Goal: Transaction & Acquisition: Purchase product/service

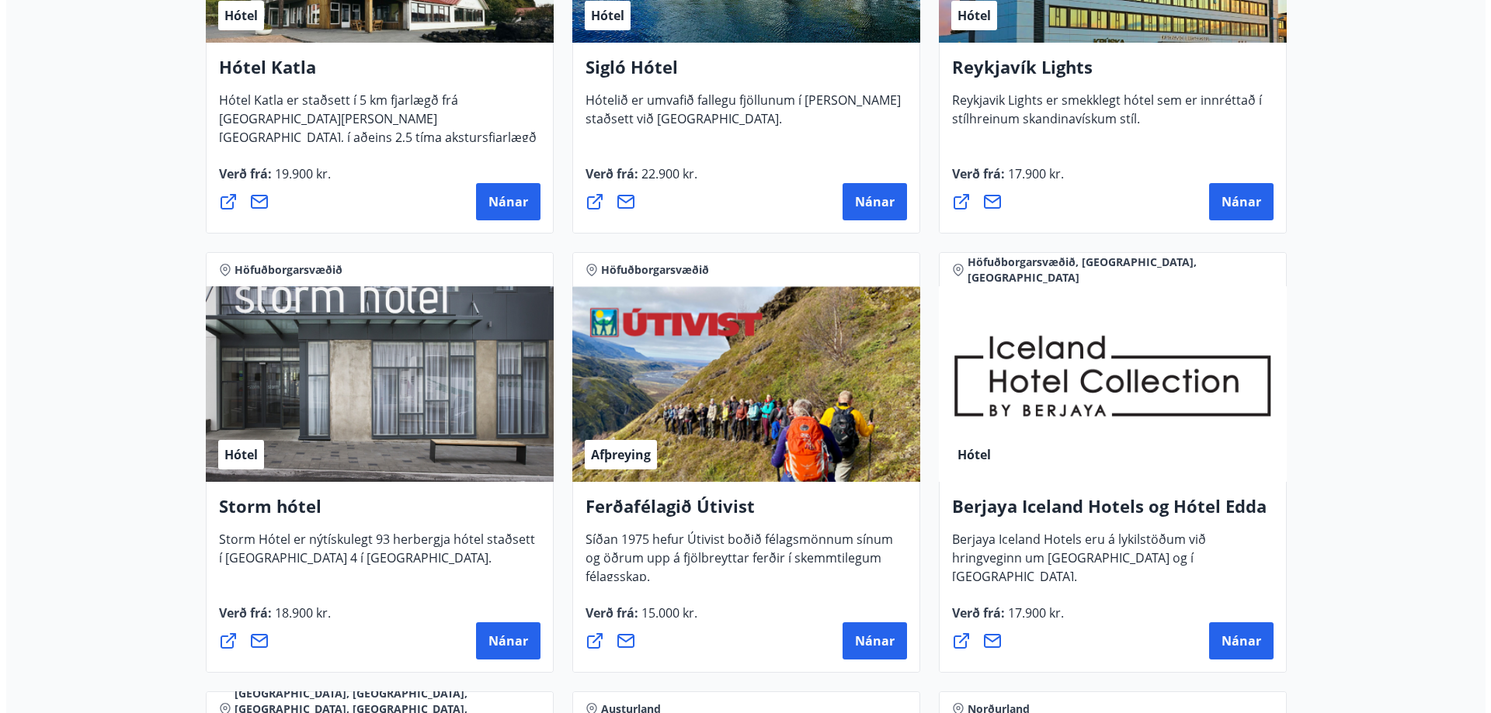
scroll to position [1397, 0]
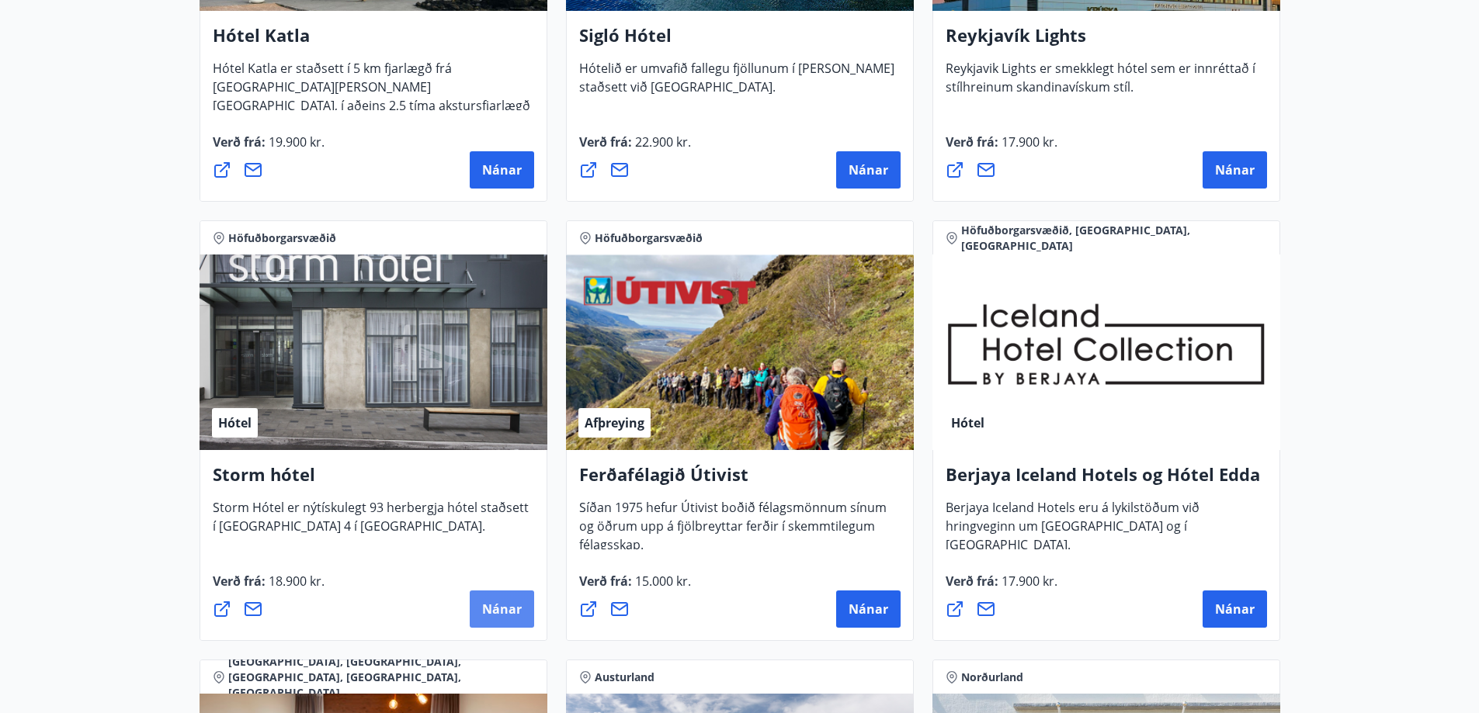
click at [513, 607] on span "Nánar" at bounding box center [502, 609] width 40 height 17
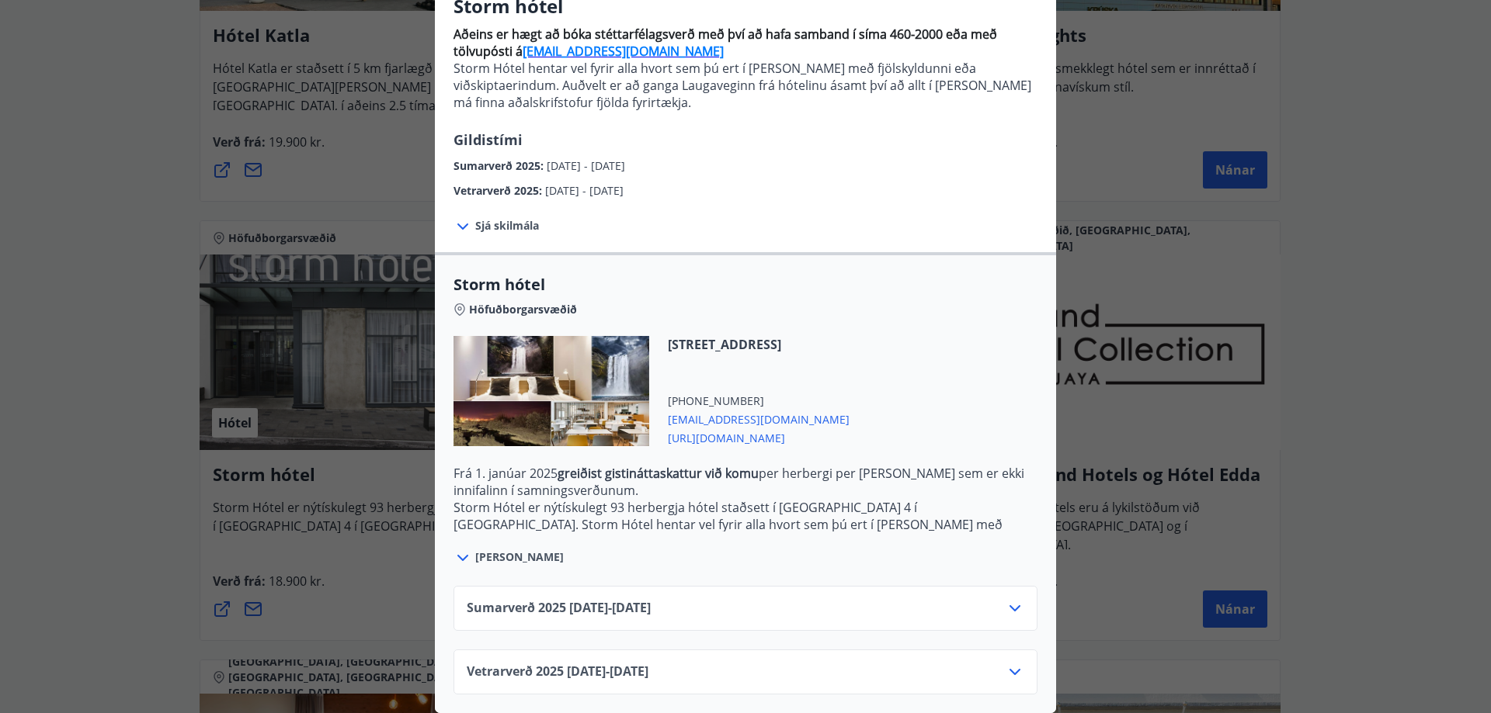
scroll to position [155, 0]
click at [1009, 599] on icon at bounding box center [1014, 608] width 19 height 19
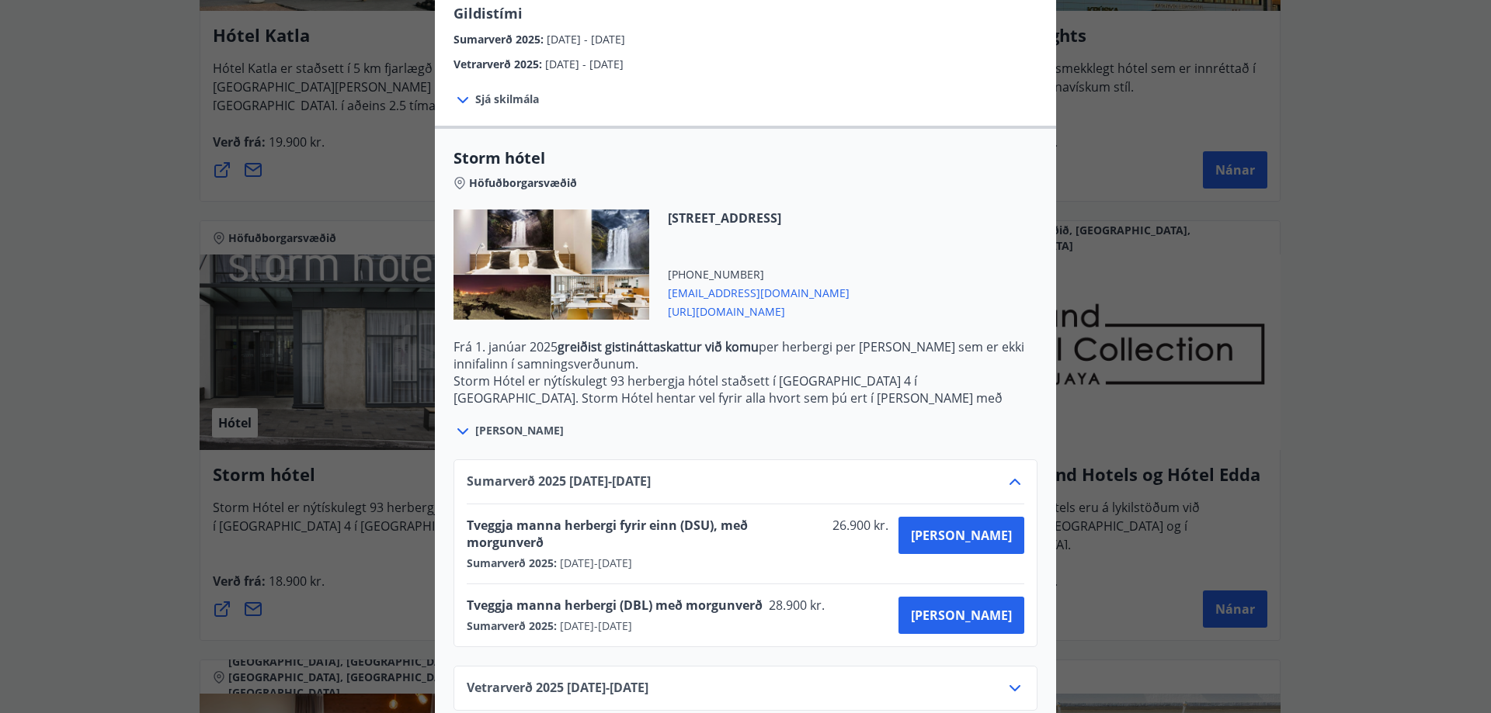
scroll to position [281, 0]
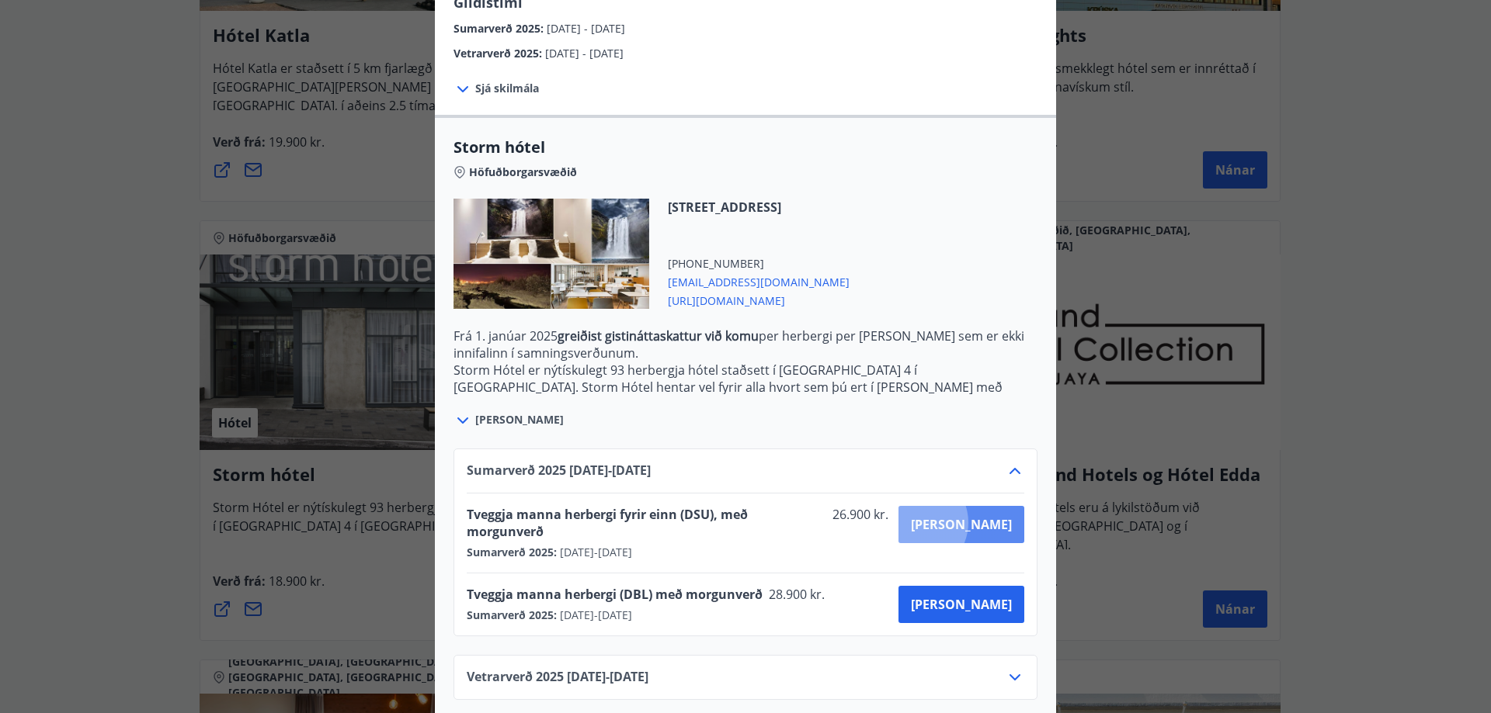
click at [970, 523] on span "[PERSON_NAME]" at bounding box center [961, 524] width 101 height 17
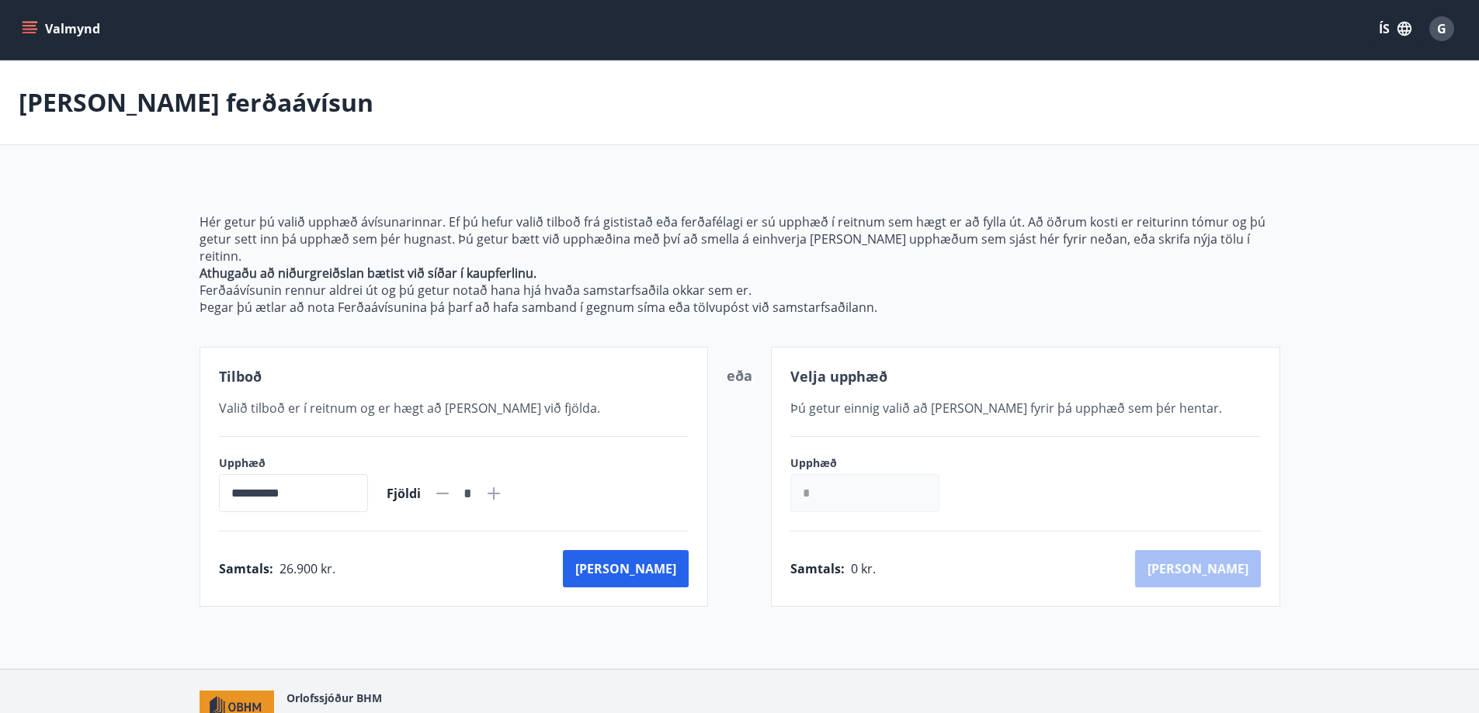
scroll to position [71, 0]
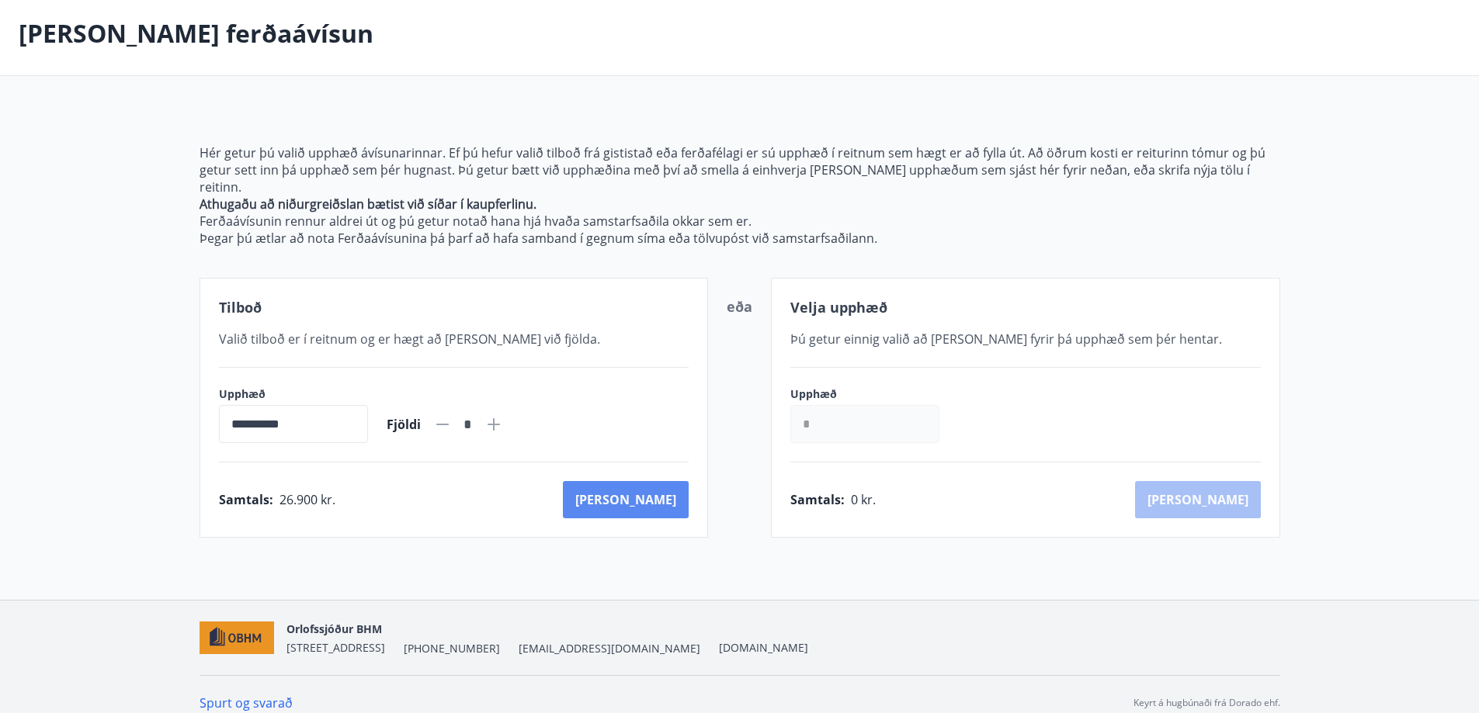
click at [668, 481] on button "[PERSON_NAME]" at bounding box center [626, 499] width 126 height 37
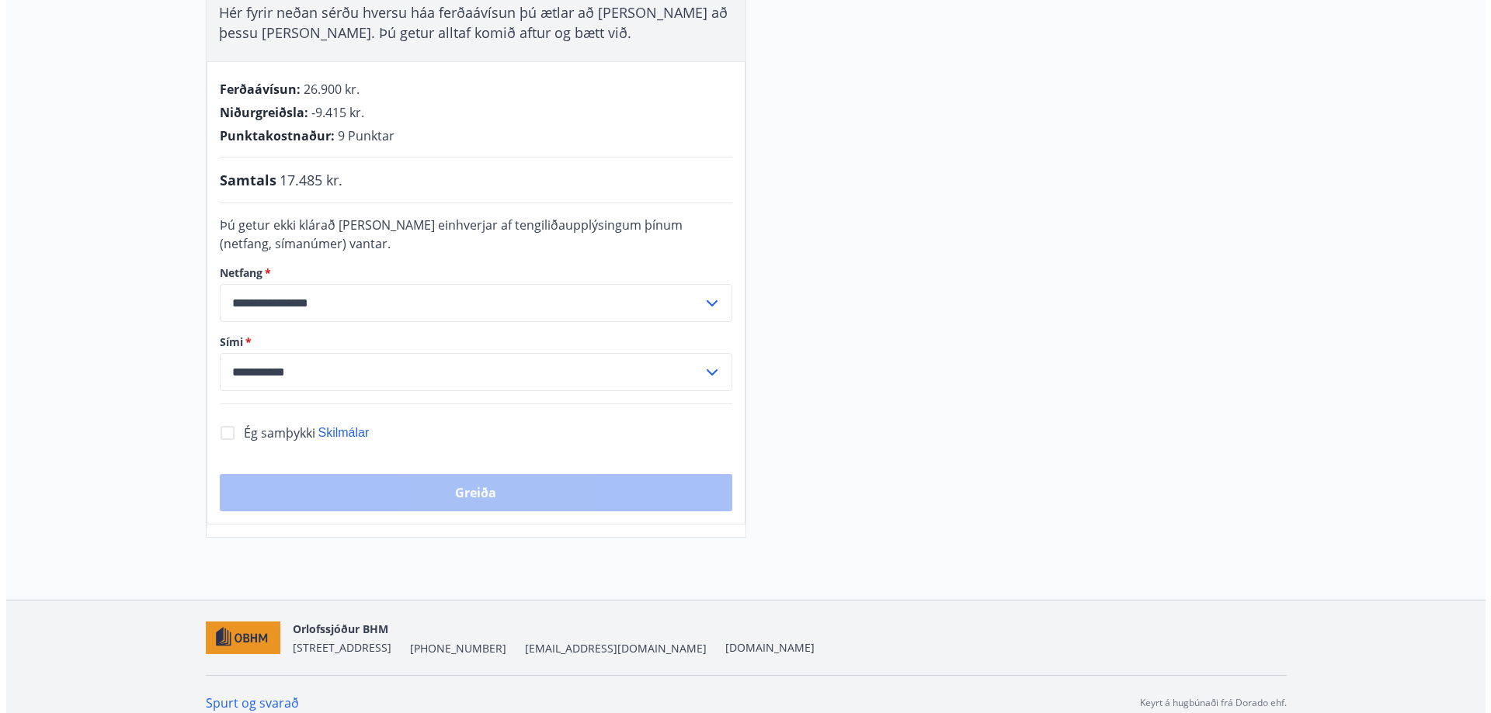
scroll to position [357, 0]
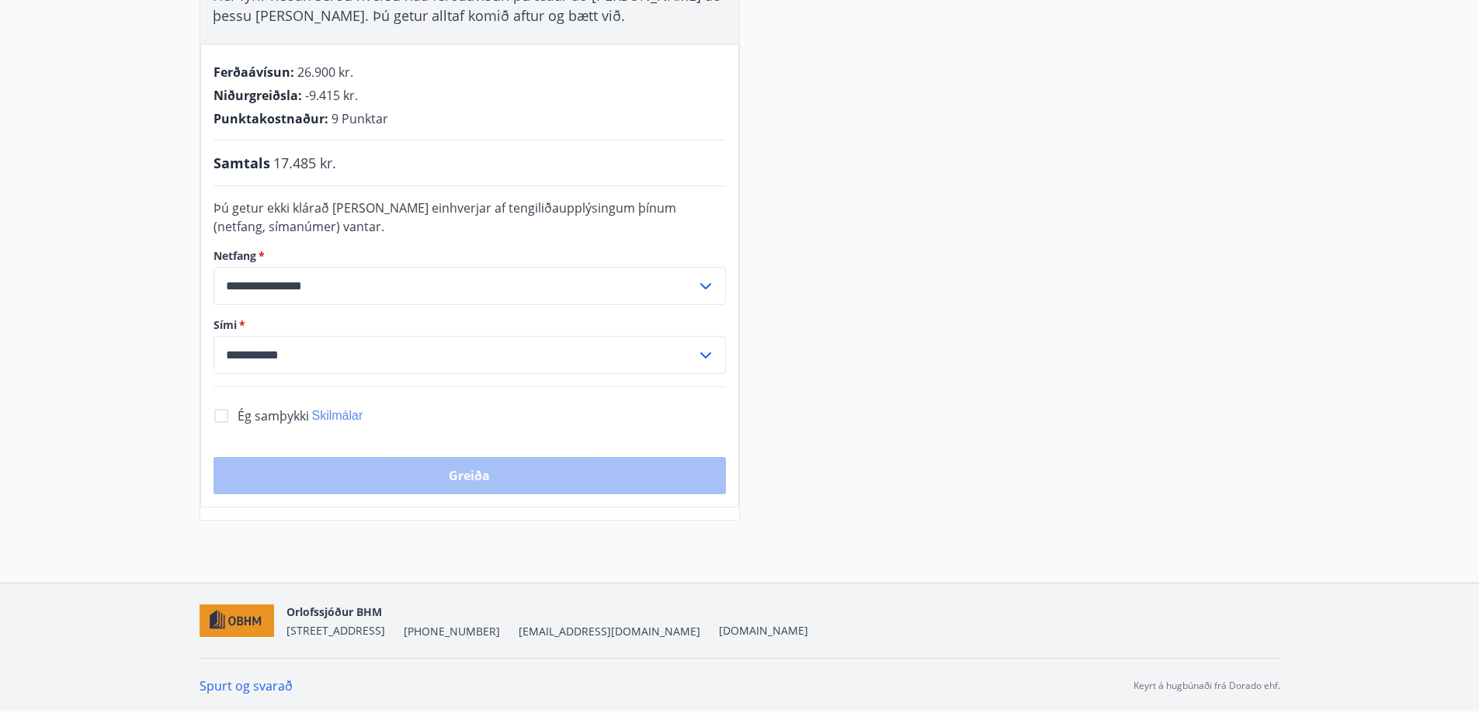
click at [349, 411] on span "Skilmálar" at bounding box center [337, 415] width 51 height 13
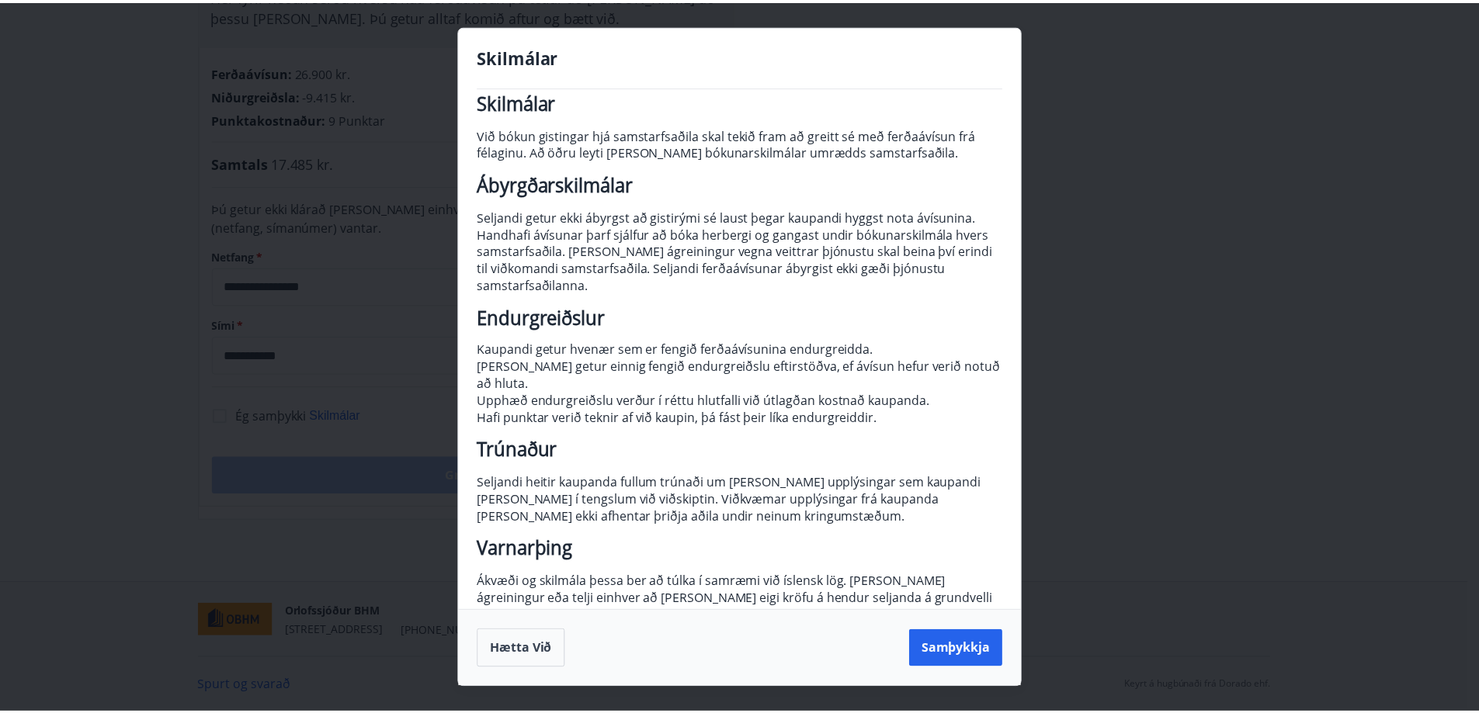
scroll to position [43, 0]
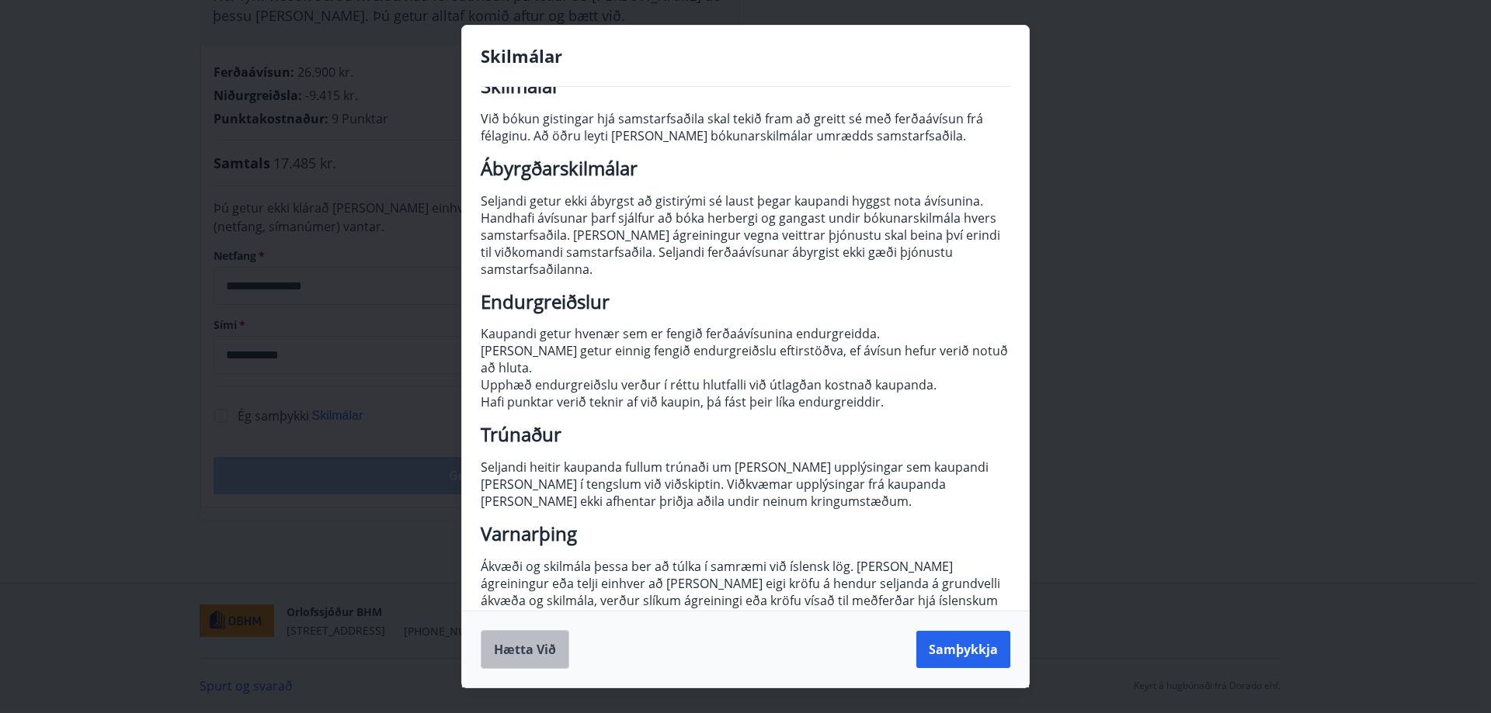
click at [557, 644] on button "Hætta við" at bounding box center [525, 649] width 89 height 39
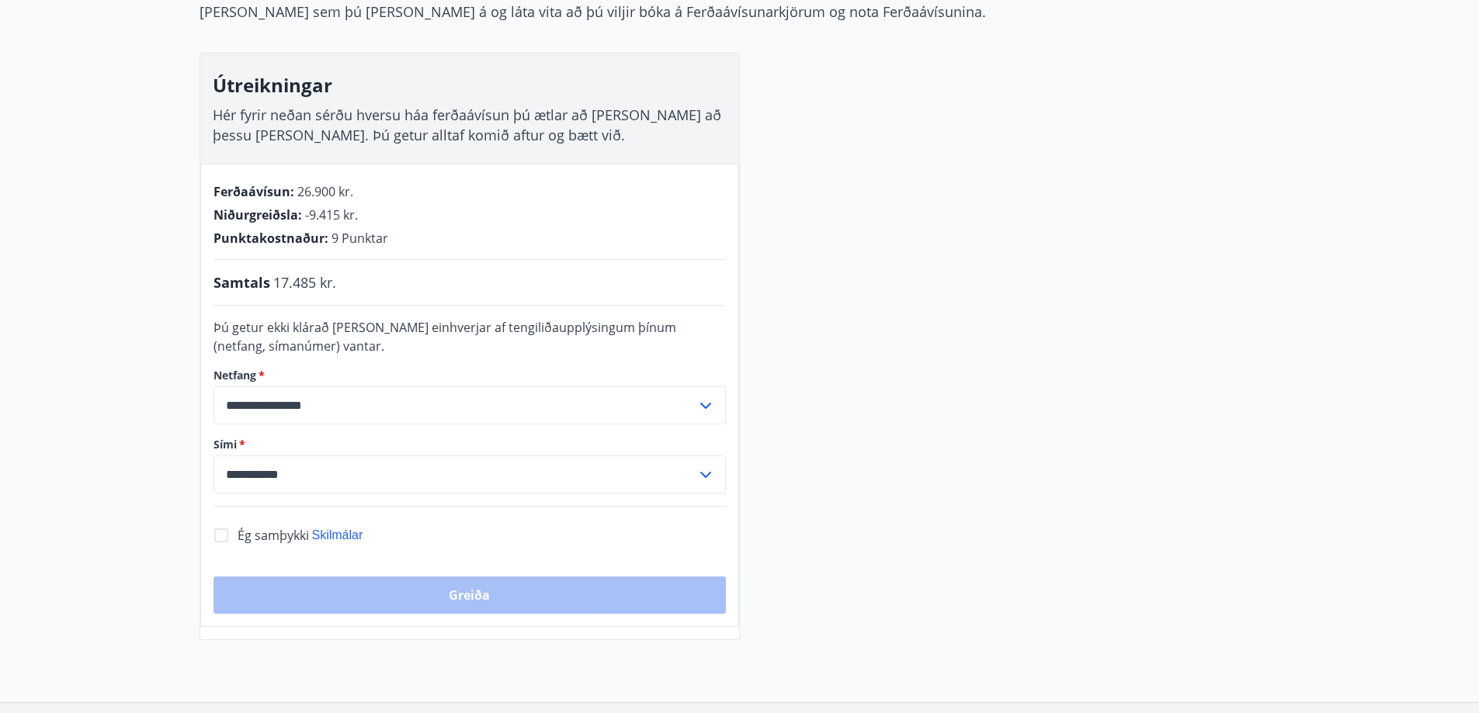
scroll to position [0, 0]
